Goal: Communication & Community: Ask a question

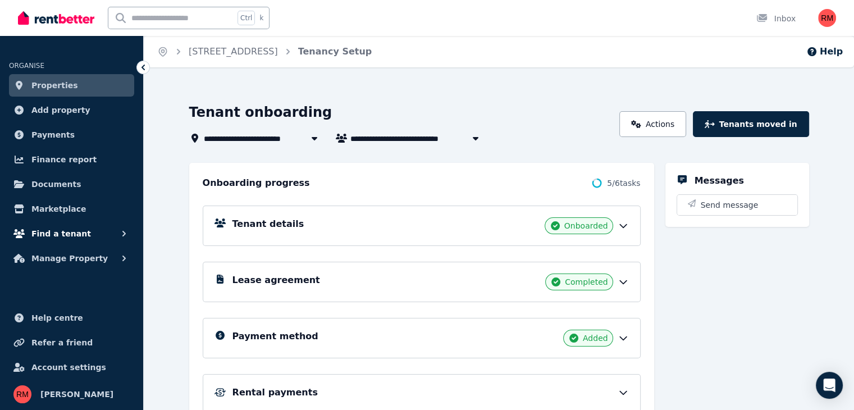
click at [107, 239] on button "Find a tenant" at bounding box center [71, 233] width 125 height 22
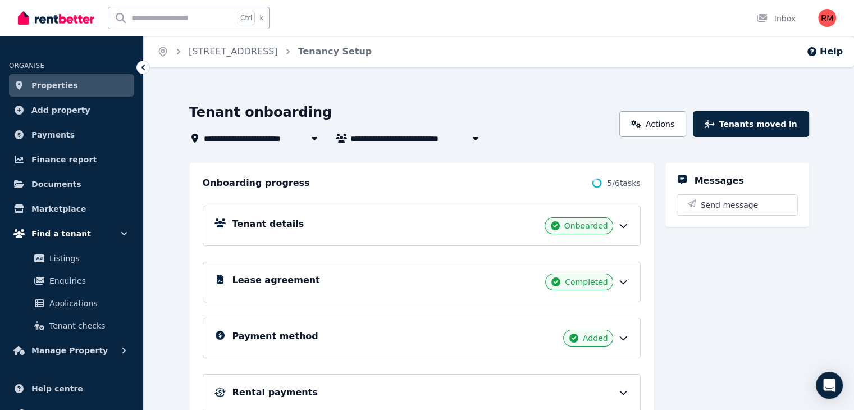
click at [107, 239] on button "Find a tenant" at bounding box center [71, 233] width 125 height 22
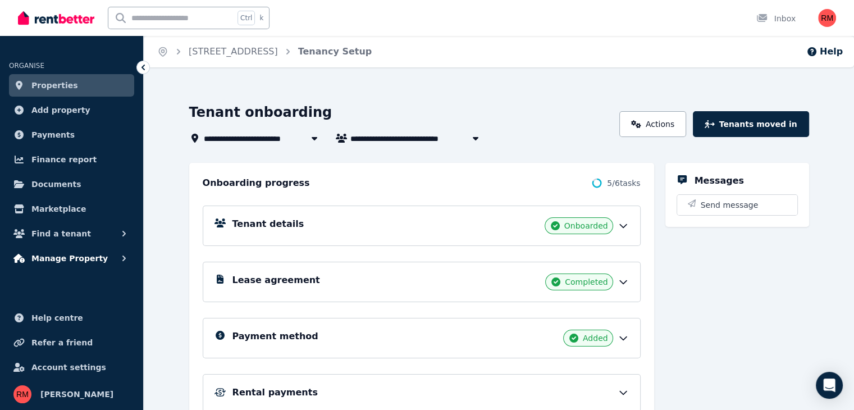
click at [126, 256] on icon "button" at bounding box center [123, 258] width 11 height 11
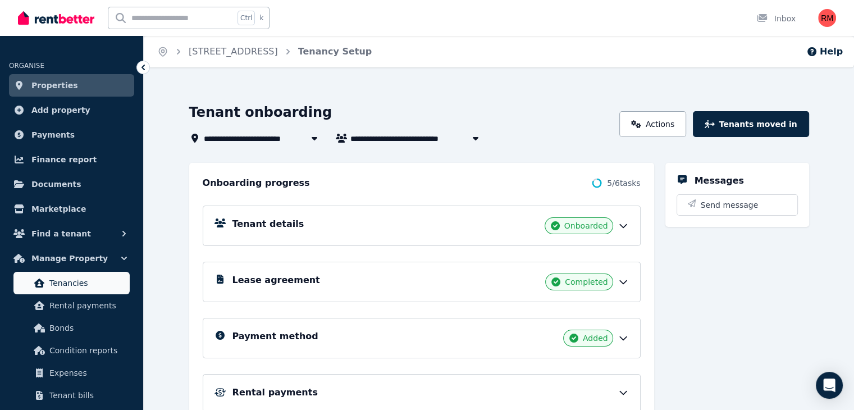
click at [101, 280] on span "Tenancies" at bounding box center [87, 282] width 76 height 13
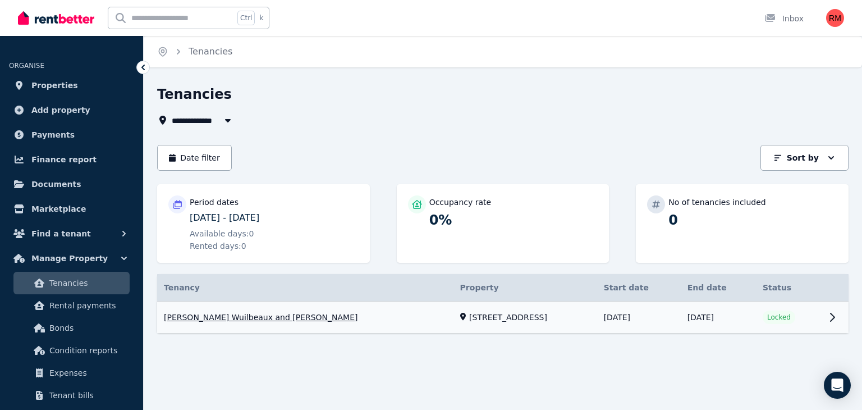
click at [828, 313] on link "View property details" at bounding box center [502, 317] width 691 height 32
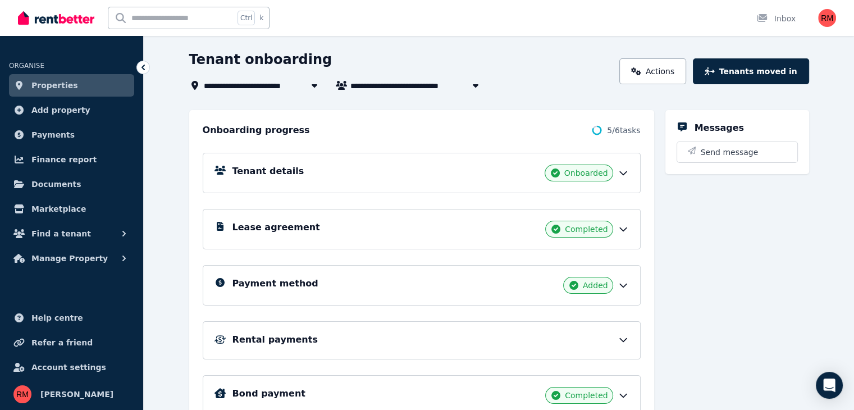
scroll to position [56, 0]
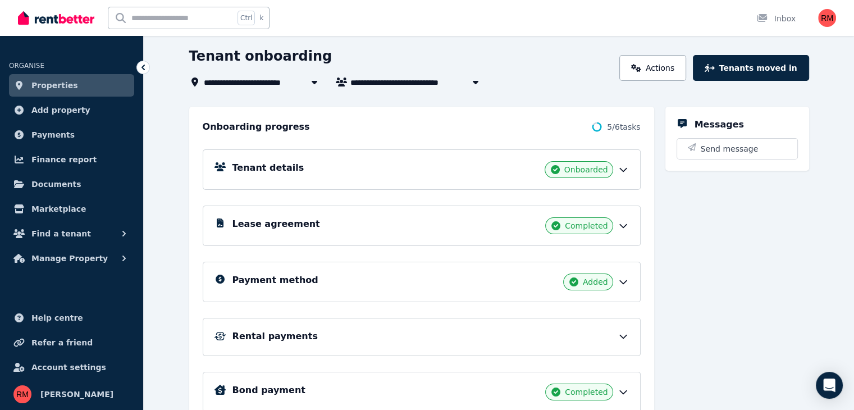
click at [629, 177] on div "Tenant details Onboarded" at bounding box center [430, 169] width 396 height 17
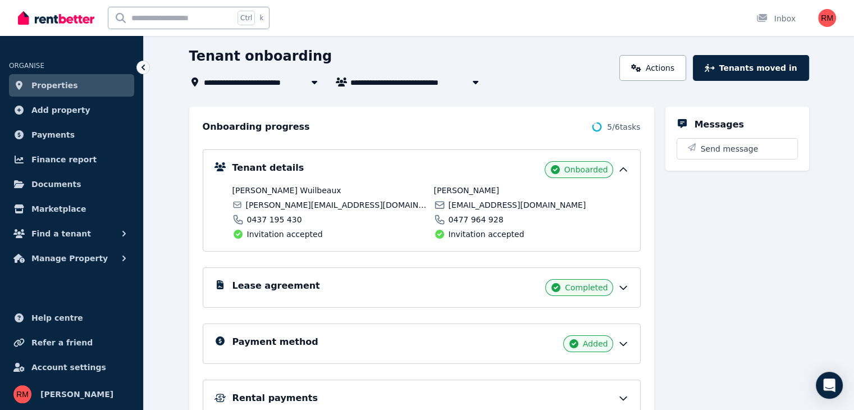
click at [629, 177] on div "Tenant details Onboarded" at bounding box center [430, 169] width 396 height 17
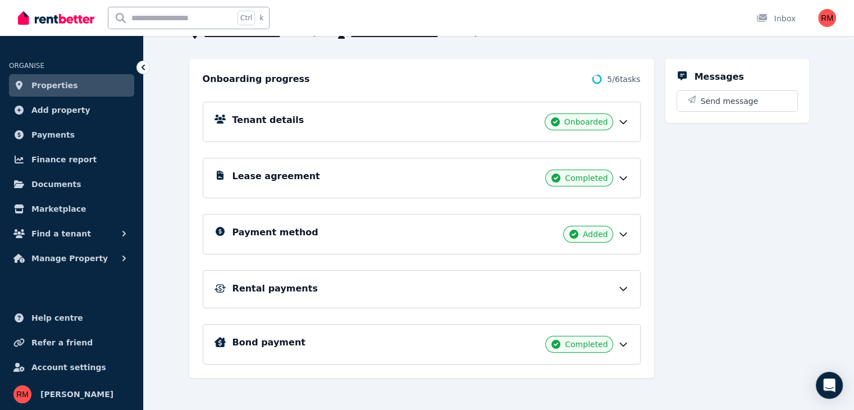
scroll to position [108, 0]
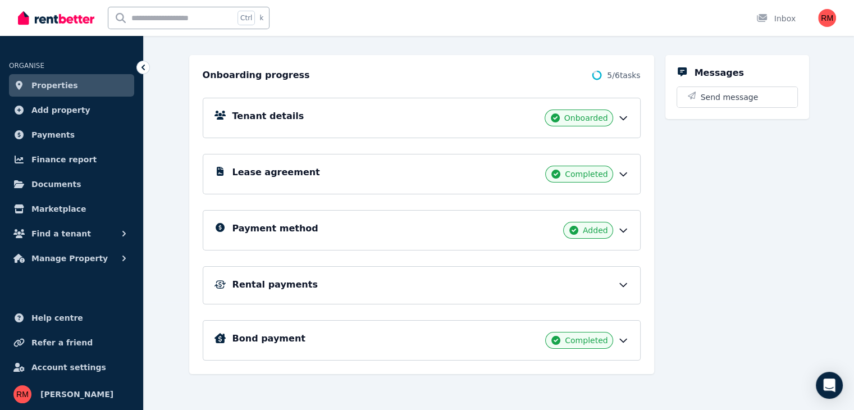
click at [629, 176] on icon at bounding box center [622, 173] width 11 height 11
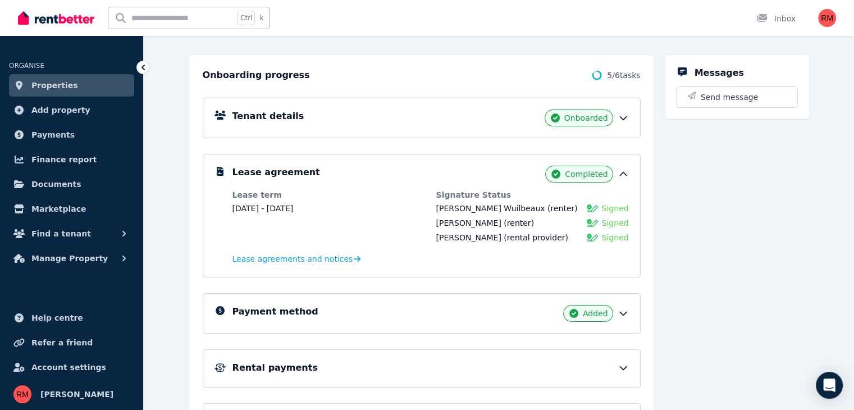
click at [629, 122] on icon at bounding box center [622, 117] width 11 height 11
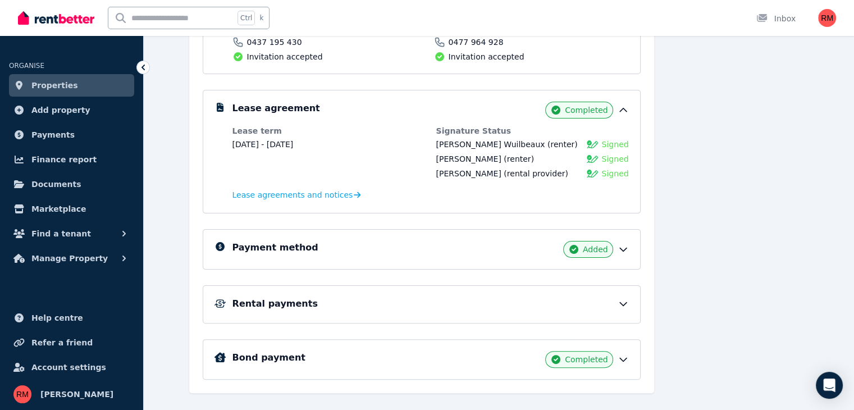
scroll to position [253, 0]
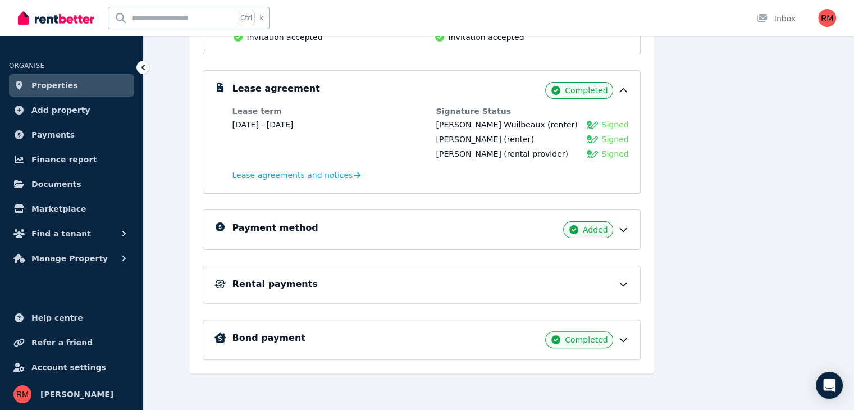
click at [629, 226] on icon at bounding box center [622, 229] width 11 height 11
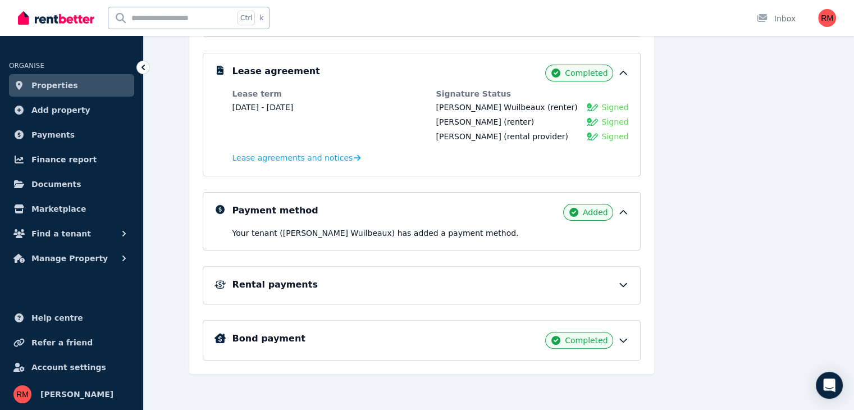
scroll to position [271, 0]
click at [629, 284] on icon at bounding box center [622, 283] width 11 height 11
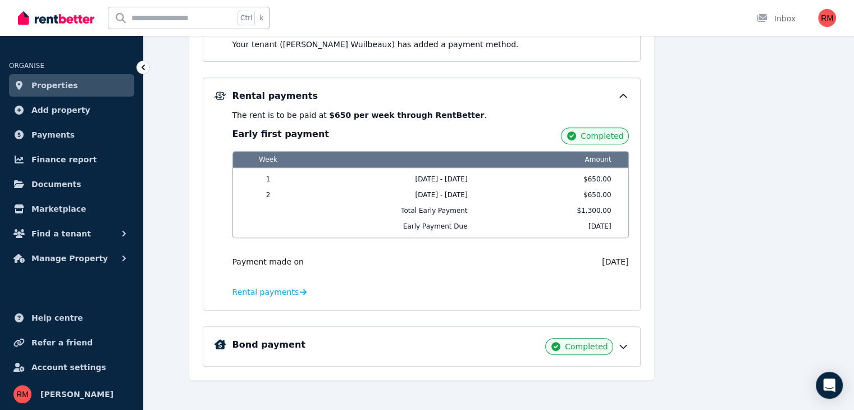
scroll to position [465, 0]
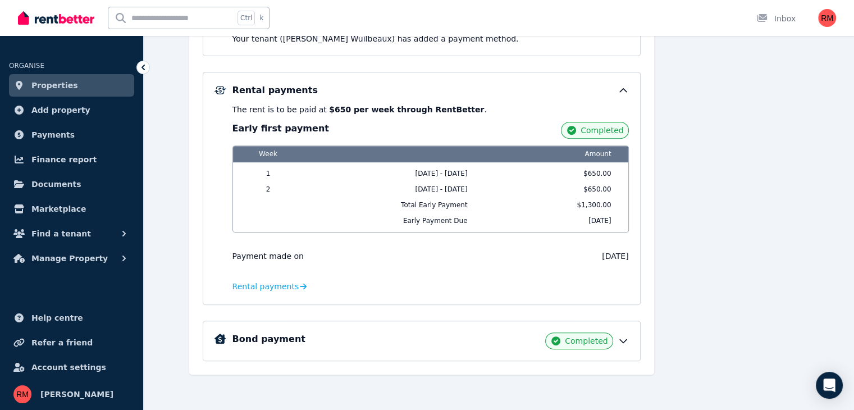
click at [626, 340] on icon at bounding box center [623, 341] width 7 height 3
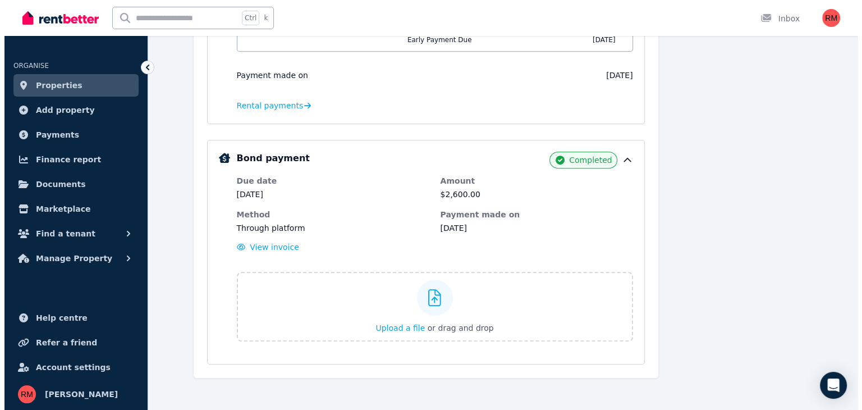
scroll to position [649, 0]
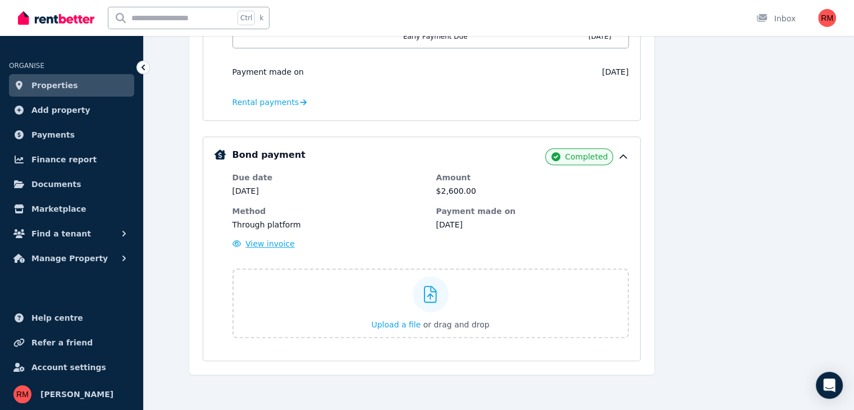
click at [263, 242] on span "View invoice" at bounding box center [269, 243] width 49 height 9
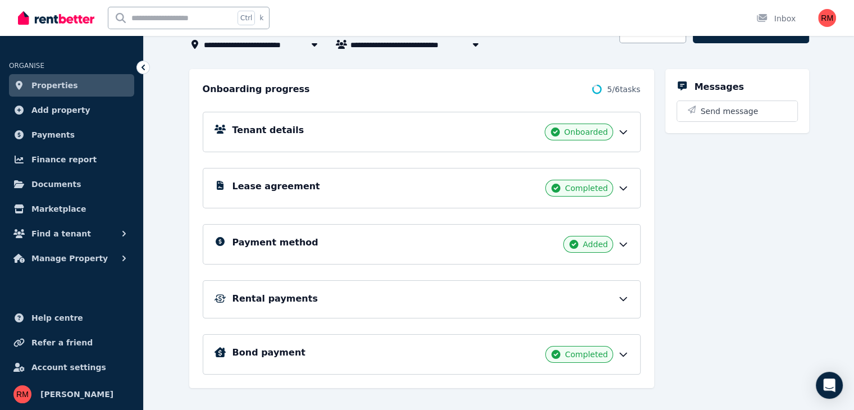
scroll to position [108, 0]
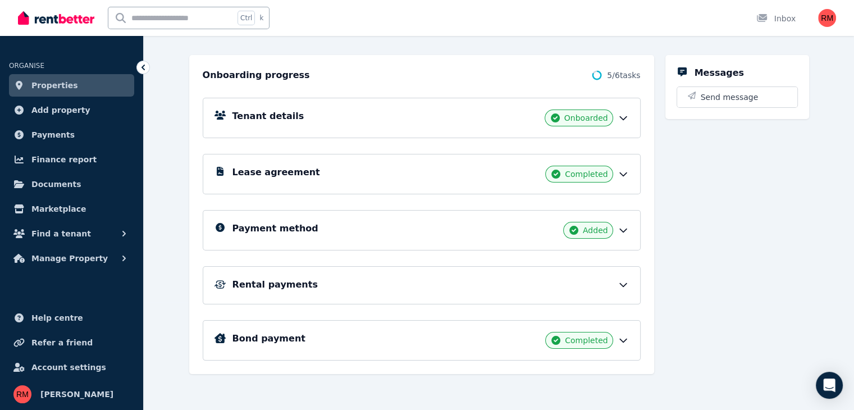
click at [629, 279] on icon at bounding box center [622, 284] width 11 height 11
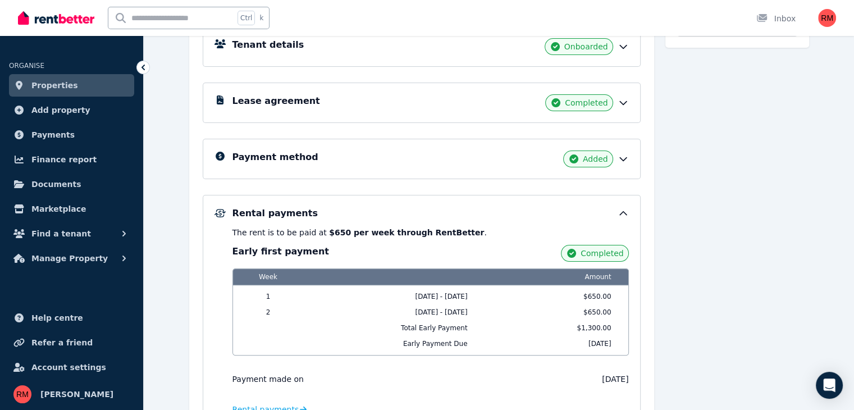
scroll to position [0, 0]
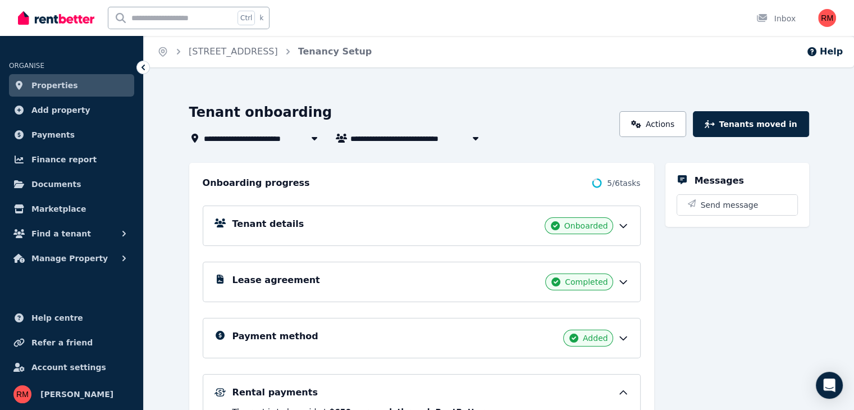
click at [626, 187] on span "5 / 6 tasks" at bounding box center [623, 182] width 33 height 11
click at [622, 183] on div "5 / 6 tasks" at bounding box center [615, 182] width 50 height 13
click at [626, 183] on span "5 / 6 tasks" at bounding box center [623, 182] width 33 height 11
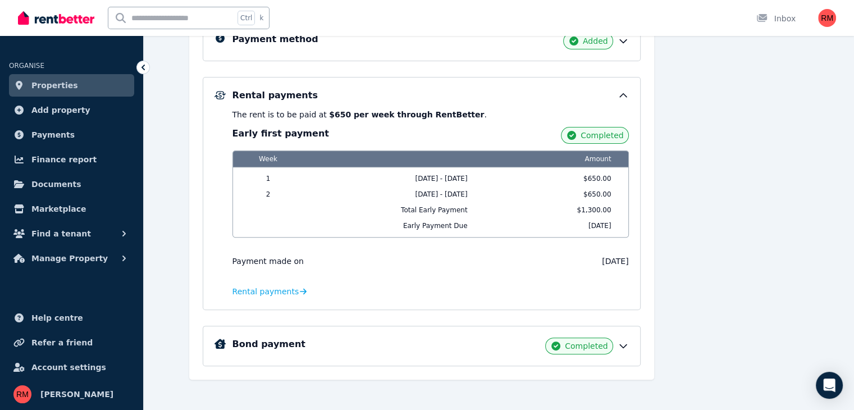
scroll to position [303, 0]
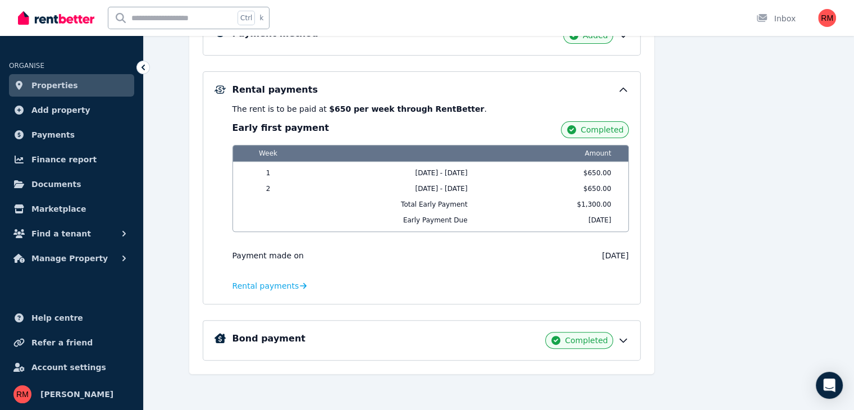
click at [629, 335] on icon at bounding box center [622, 340] width 11 height 11
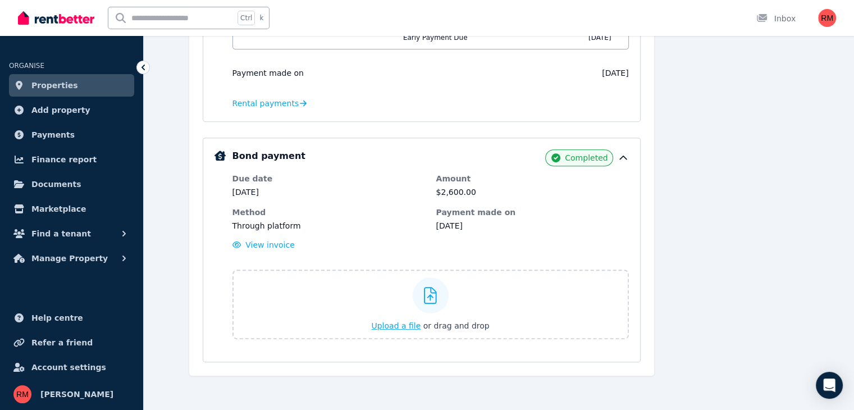
scroll to position [486, 0]
click at [411, 324] on span "Upload a file" at bounding box center [395, 324] width 49 height 9
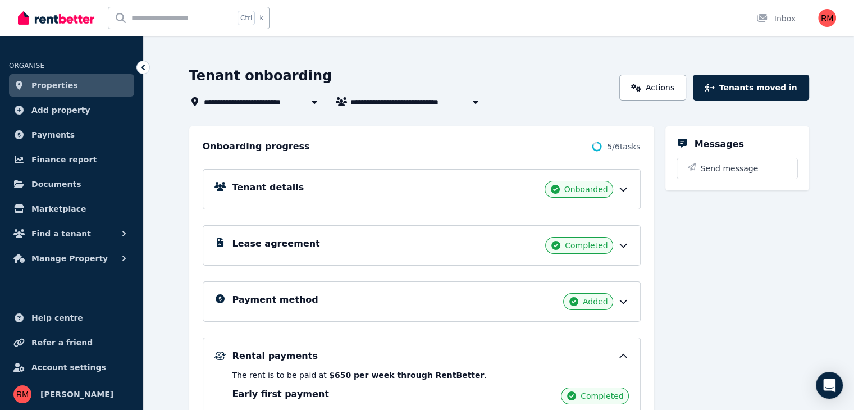
scroll to position [0, 0]
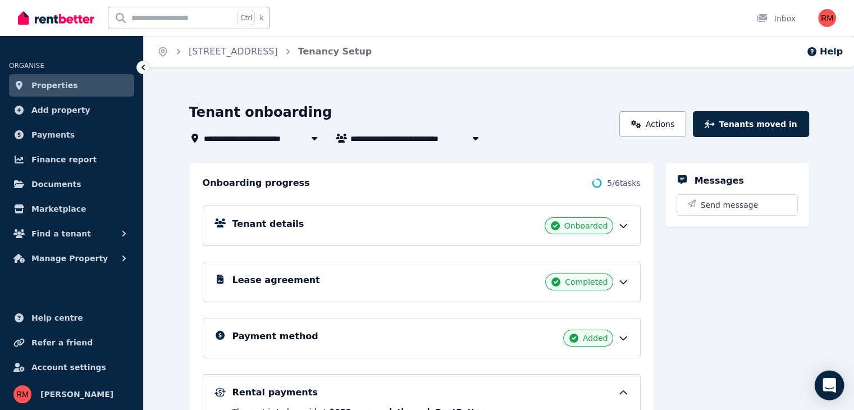
click at [825, 383] on icon "Open Intercom Messenger" at bounding box center [828, 385] width 13 height 15
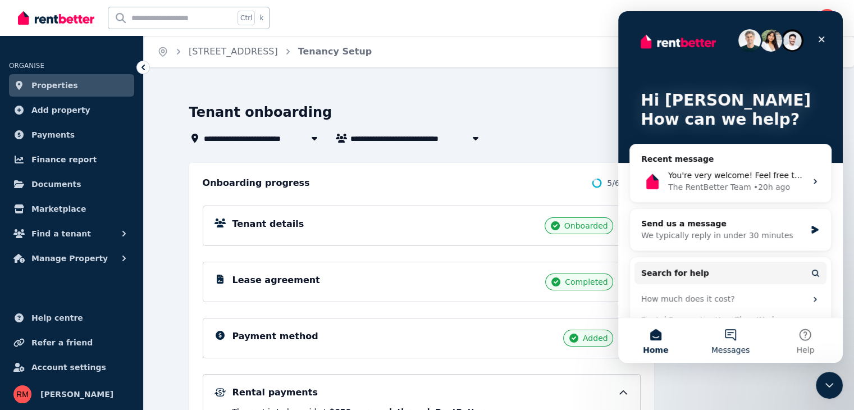
click at [749, 329] on button "Messages" at bounding box center [730, 340] width 75 height 45
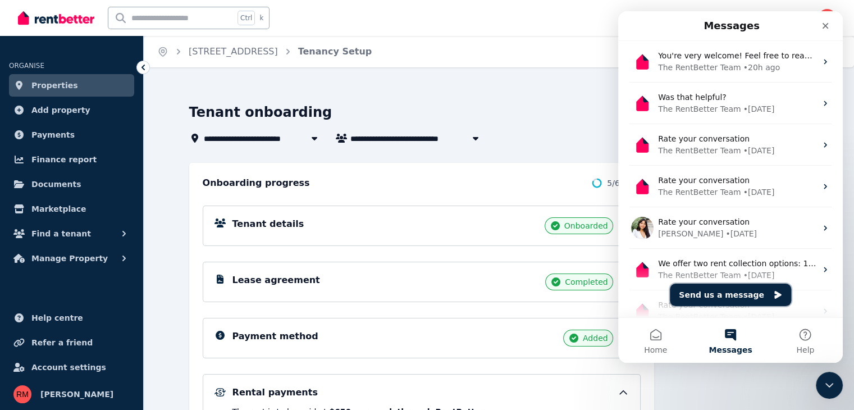
click at [741, 296] on button "Send us a message" at bounding box center [730, 294] width 121 height 22
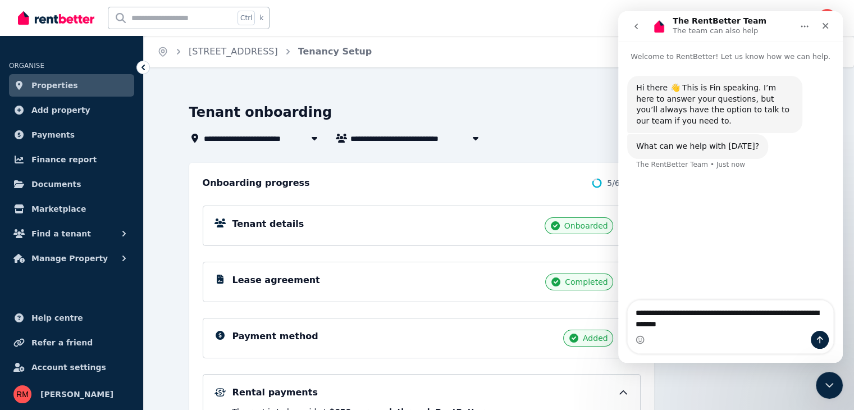
type textarea "**********"
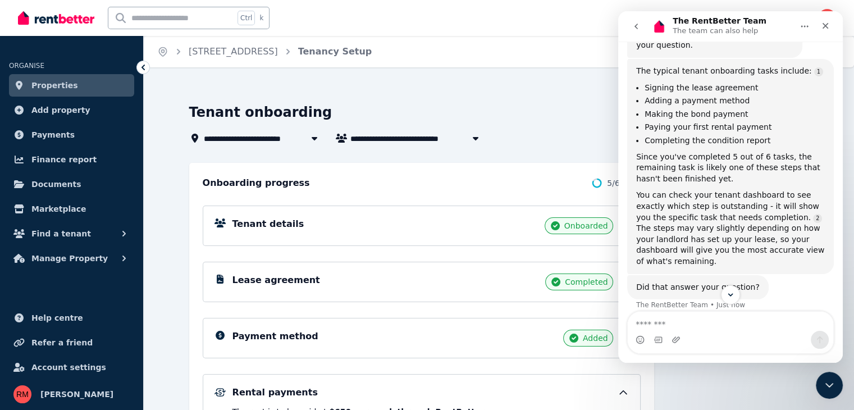
scroll to position [201, 0]
click at [660, 319] on textarea "Message…" at bounding box center [729, 320] width 205 height 19
type textarea "**********"
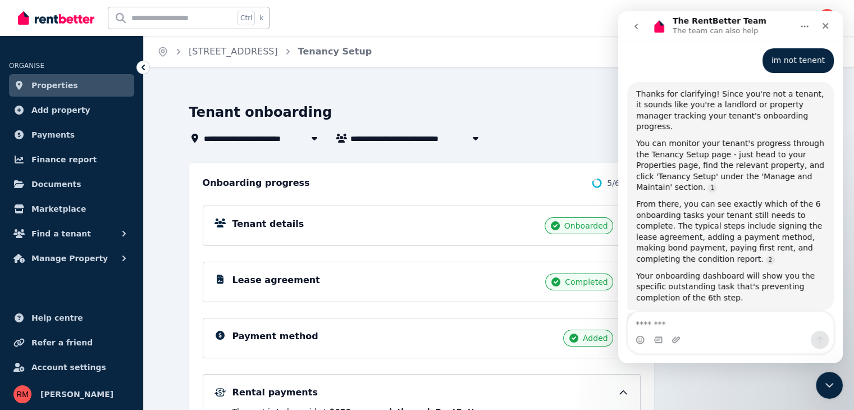
scroll to position [475, 0]
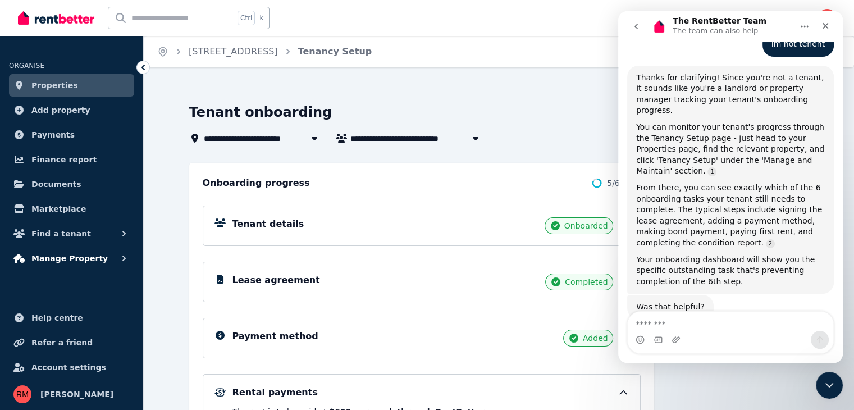
click at [34, 258] on span "Manage Property" at bounding box center [69, 257] width 76 height 13
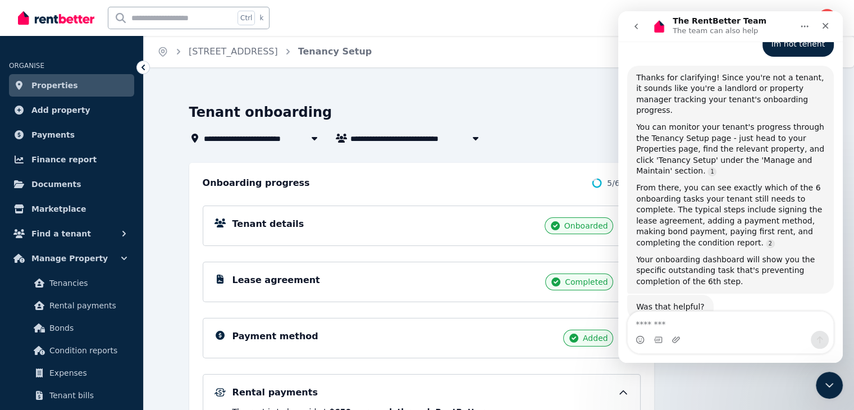
click at [66, 79] on span "Properties" at bounding box center [54, 85] width 47 height 13
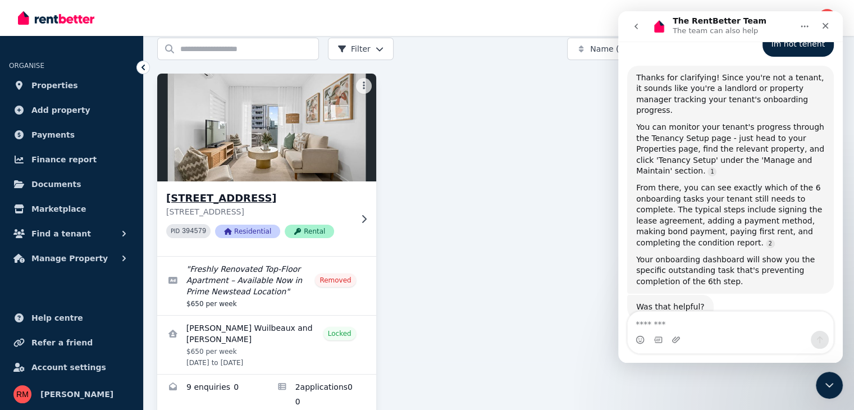
scroll to position [50, 0]
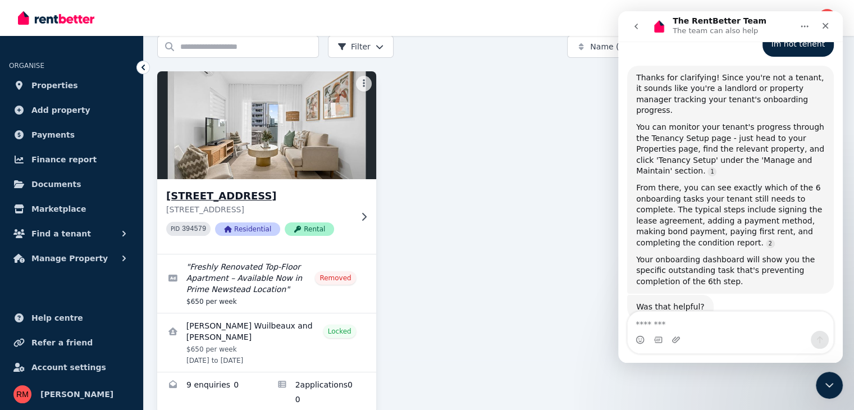
click at [364, 209] on div "[STREET_ADDRESS] PID 394579 Residential Rental" at bounding box center [266, 216] width 219 height 75
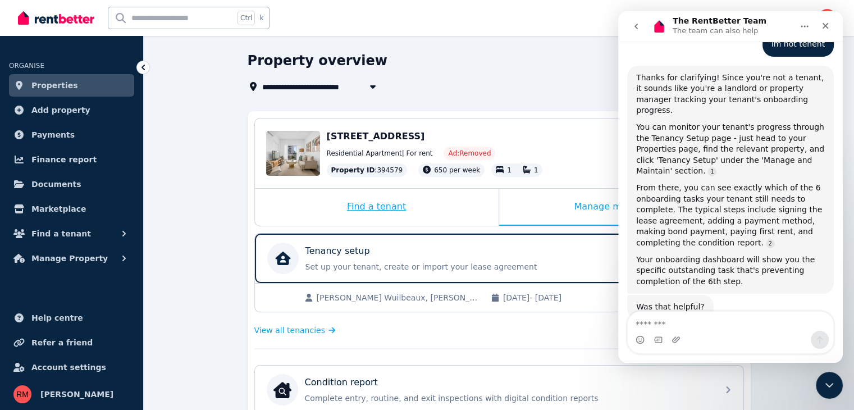
scroll to position [112, 0]
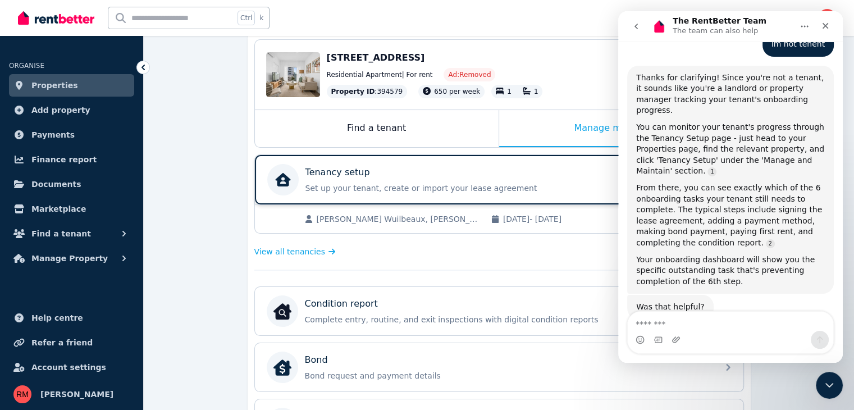
click at [386, 178] on div "Tenancy setup Set up your tenant, create or import your lease agreement Track p…" at bounding box center [475, 180] width 340 height 28
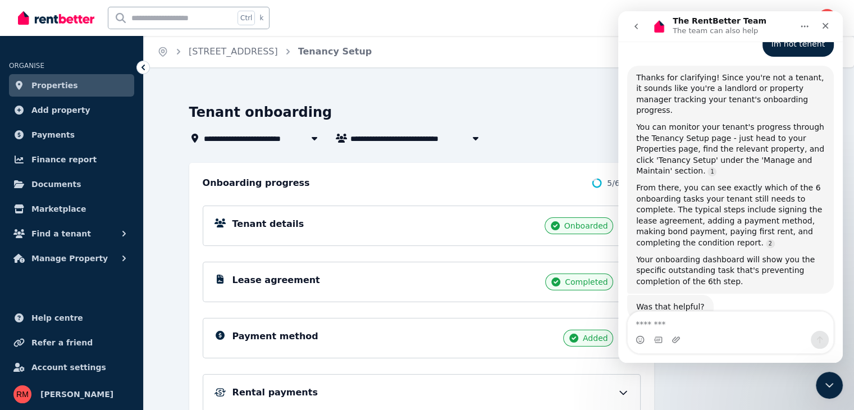
click at [580, 190] on div "Tenant details Onboarded Lease agreement Completed Payment method Added Rental …" at bounding box center [422, 329] width 438 height 278
click at [832, 22] on div "Close" at bounding box center [825, 26] width 20 height 20
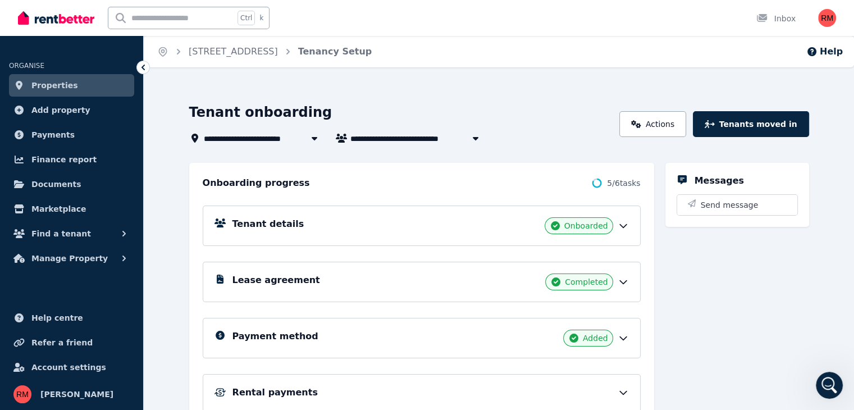
scroll to position [475, 0]
click at [601, 180] on circle at bounding box center [597, 183] width 8 height 8
click at [794, 130] on button "Tenants moved in" at bounding box center [751, 124] width 116 height 26
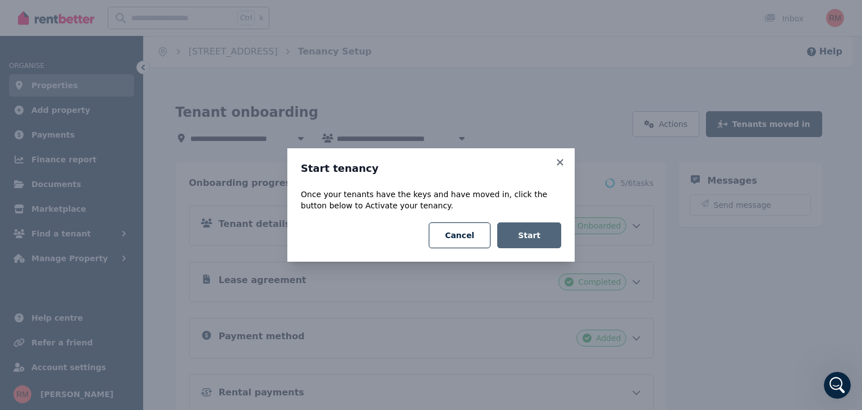
click at [529, 239] on button "Start" at bounding box center [529, 235] width 64 height 26
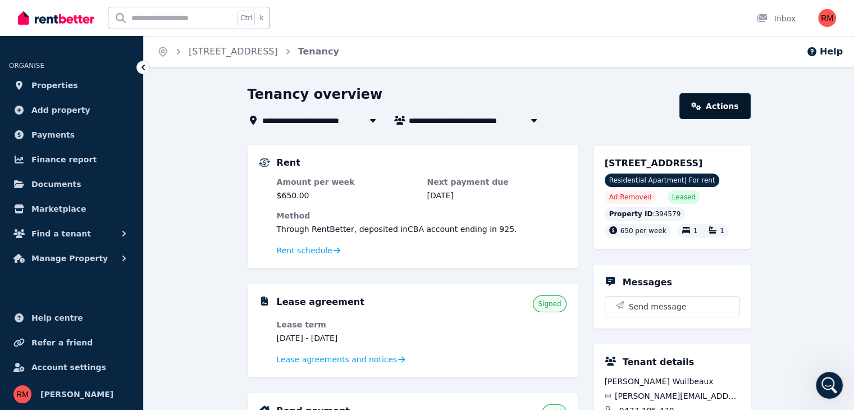
click at [736, 104] on link "Actions" at bounding box center [714, 106] width 71 height 26
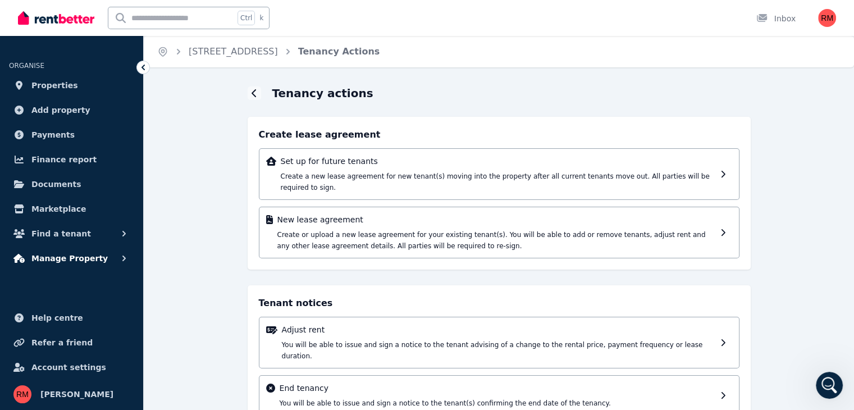
click at [80, 255] on span "Manage Property" at bounding box center [69, 257] width 76 height 13
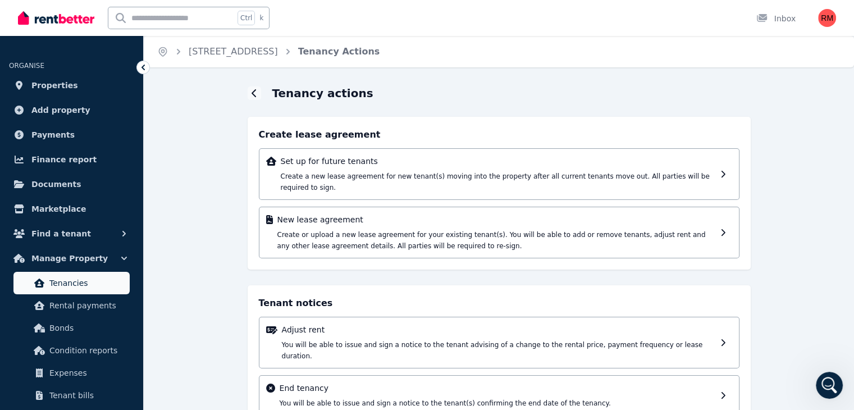
click at [86, 279] on span "Tenancies" at bounding box center [87, 282] width 76 height 13
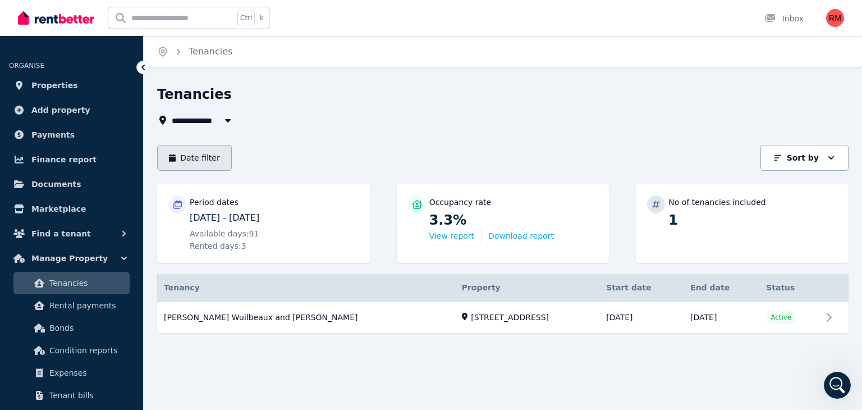
click at [203, 157] on button "Date filter" at bounding box center [194, 158] width 75 height 26
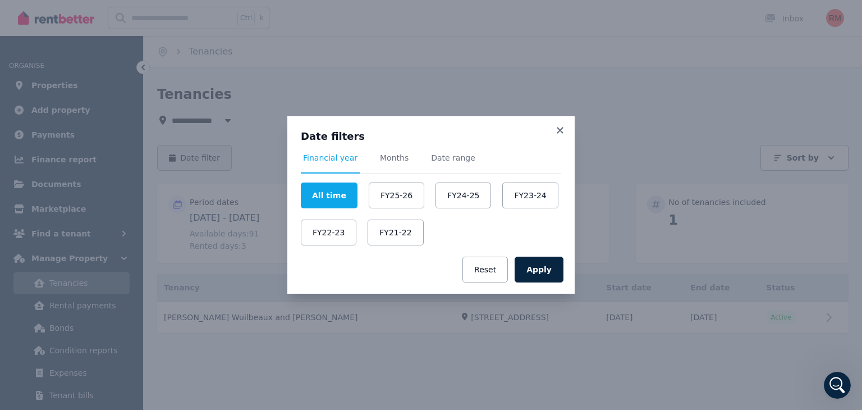
click at [203, 157] on div "Date filters Financial year Months Date range All time FY25-26 FY24-25 FY23-24 …" at bounding box center [431, 205] width 862 height 410
click at [556, 131] on icon at bounding box center [560, 130] width 11 height 10
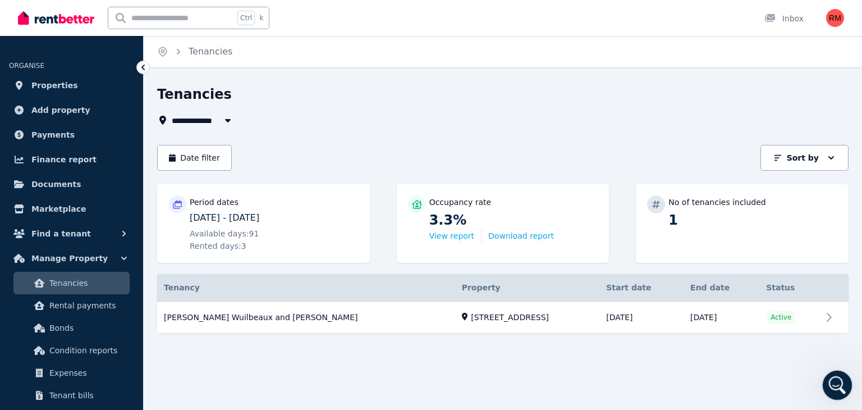
click at [839, 378] on icon "Open Intercom Messenger" at bounding box center [836, 383] width 19 height 19
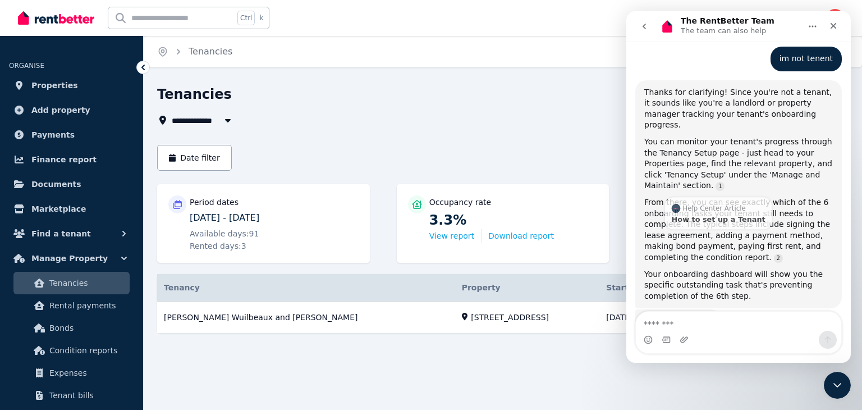
scroll to position [475, 0]
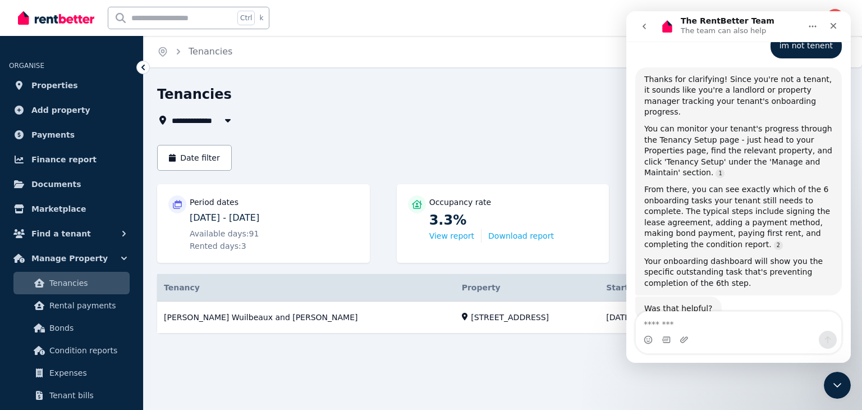
click at [707, 328] on textarea "Message…" at bounding box center [738, 320] width 205 height 19
type textarea "**********"
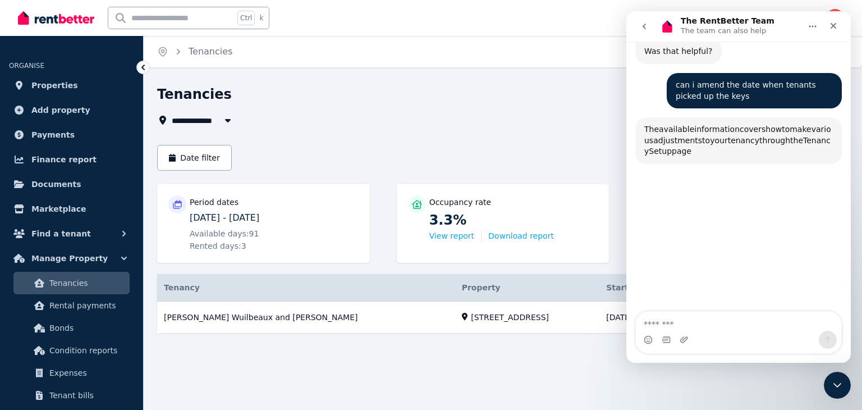
scroll to position [734, 0]
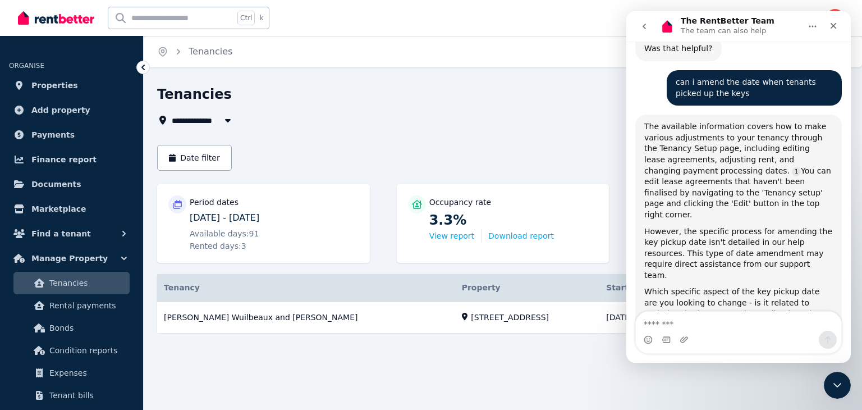
click at [682, 317] on textarea "Message…" at bounding box center [738, 320] width 205 height 19
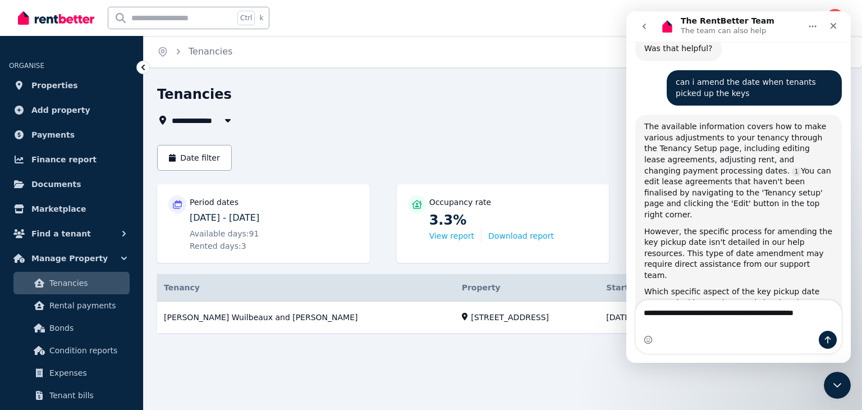
scroll to position [741, 0]
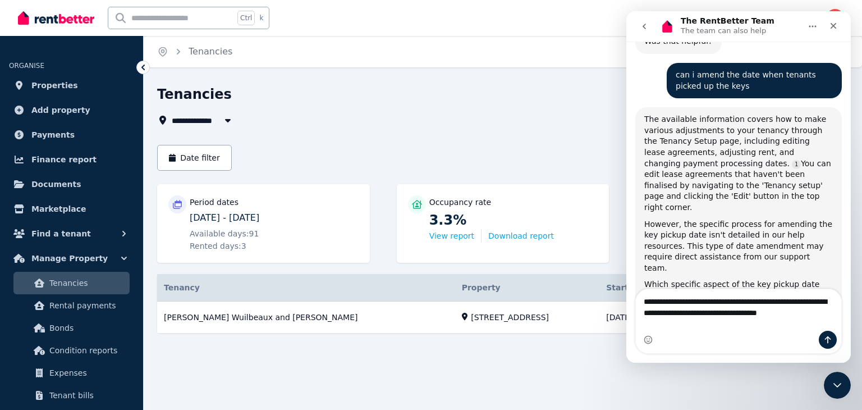
type textarea "**********"
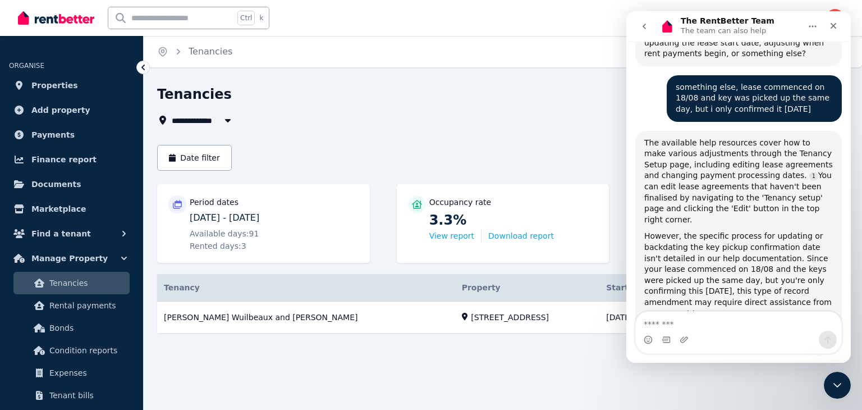
scroll to position [1017, 0]
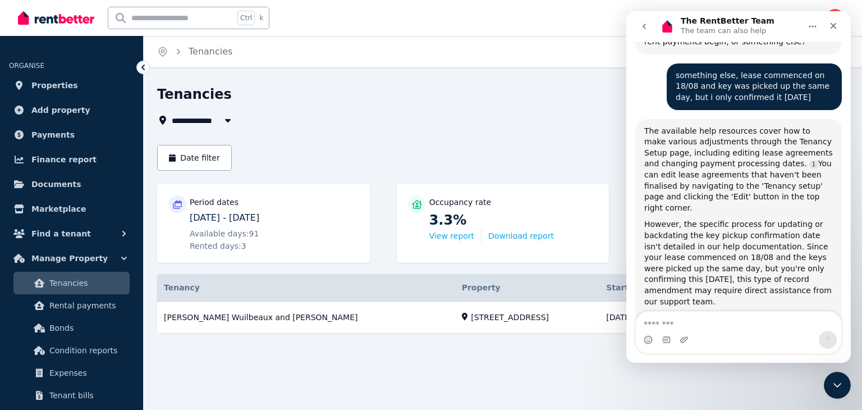
click at [691, 315] on textarea "Message…" at bounding box center [738, 320] width 205 height 19
type textarea "**********"
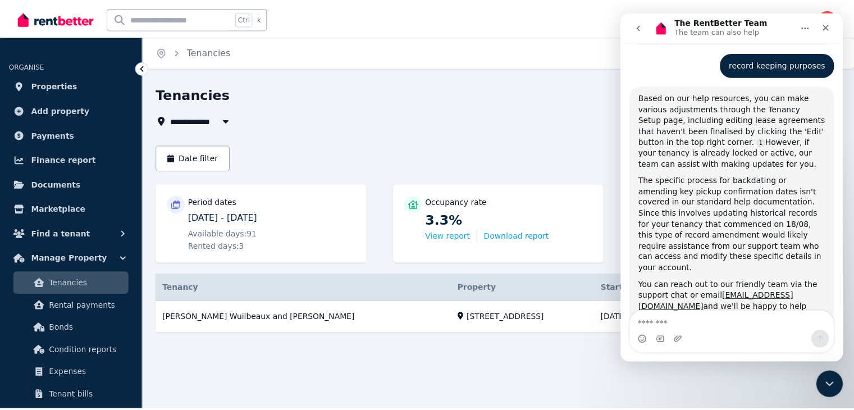
scroll to position [1343, 0]
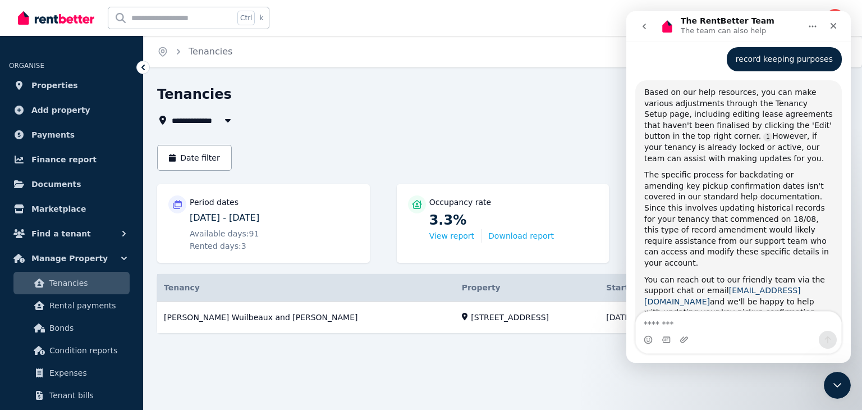
click at [787, 286] on link "[EMAIL_ADDRESS][DOMAIN_NAME]" at bounding box center [722, 296] width 157 height 20
click at [749, 286] on link "[EMAIL_ADDRESS][DOMAIN_NAME]" at bounding box center [722, 296] width 157 height 20
drag, startPoint x: 803, startPoint y: 203, endPoint x: 719, endPoint y: 201, distance: 84.2
click at [719, 274] on div "You can reach out to our friendly team via the support chat or email [EMAIL_ADD…" at bounding box center [738, 301] width 189 height 55
copy div "[EMAIL_ADDRESS][DOMAIN_NAME]"
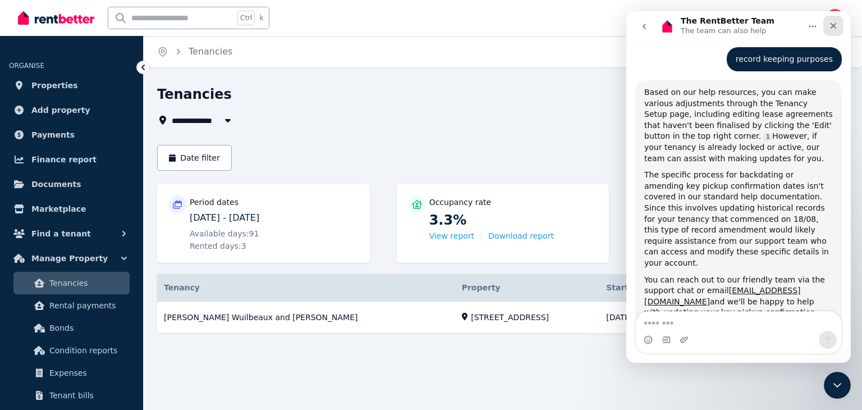
click at [833, 19] on div "Close" at bounding box center [833, 26] width 20 height 20
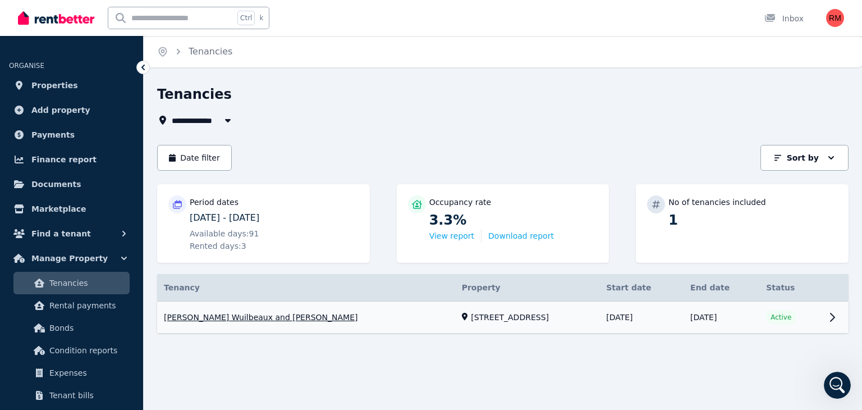
click at [828, 320] on link "View property details" at bounding box center [502, 317] width 691 height 32
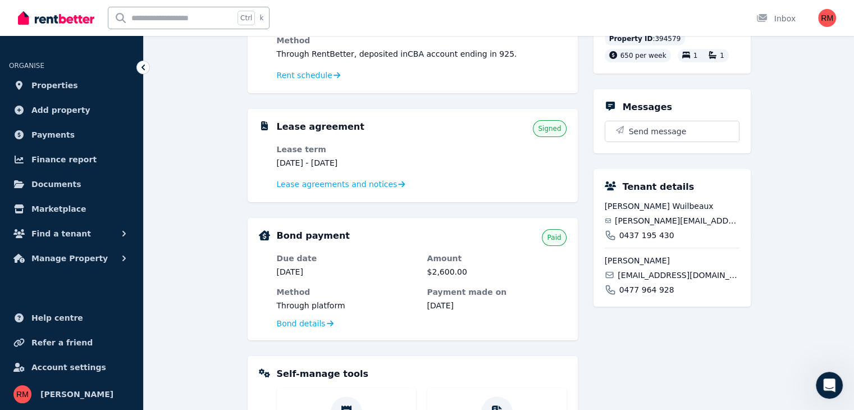
scroll to position [1343, 0]
